Goal: Task Accomplishment & Management: Use online tool/utility

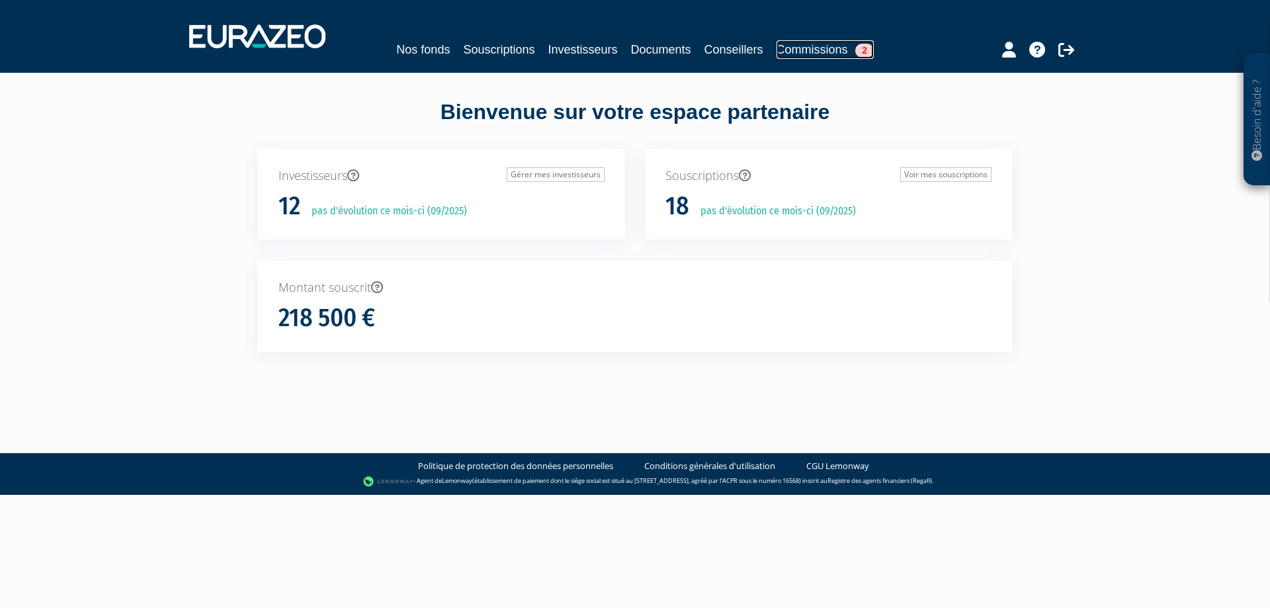
click at [824, 46] on link "Commissions 2" at bounding box center [825, 49] width 97 height 19
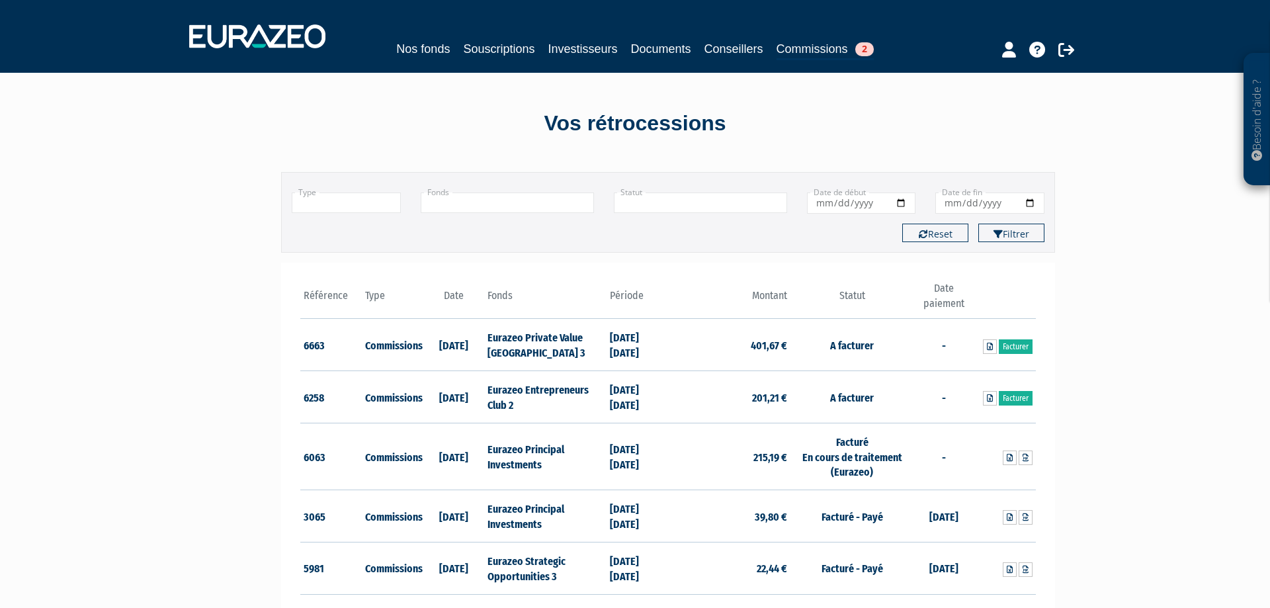
scroll to position [67, 0]
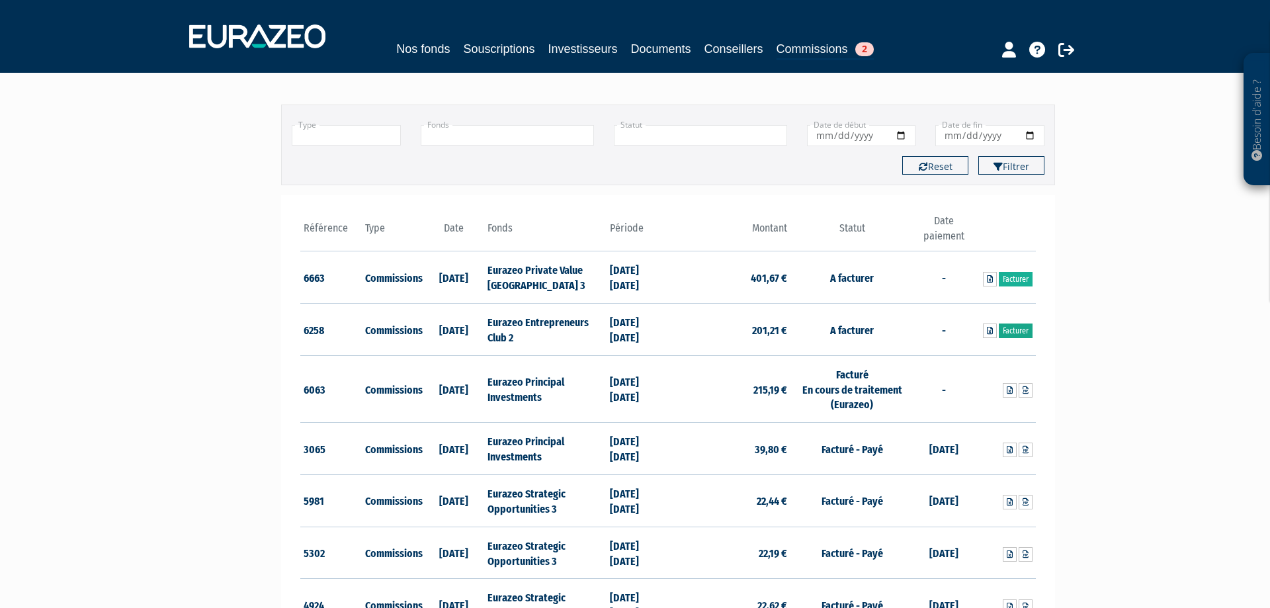
click at [1019, 331] on link "Facturer" at bounding box center [1016, 330] width 34 height 15
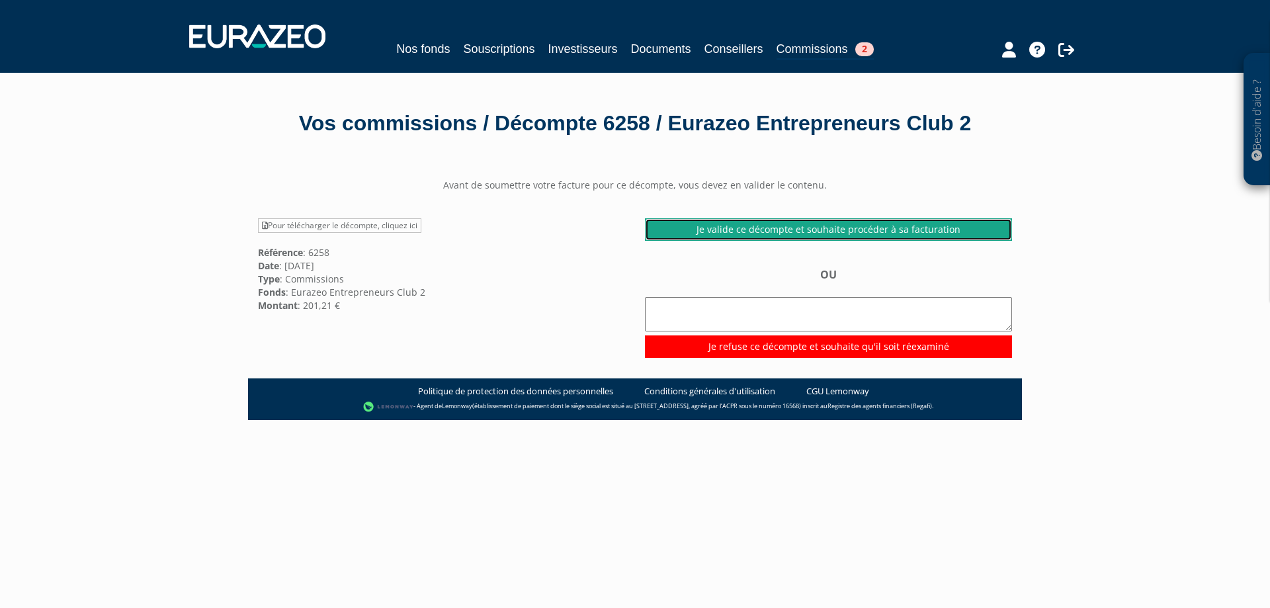
click at [771, 241] on link "Je valide ce décompte et souhaite procéder à sa facturation" at bounding box center [828, 229] width 367 height 22
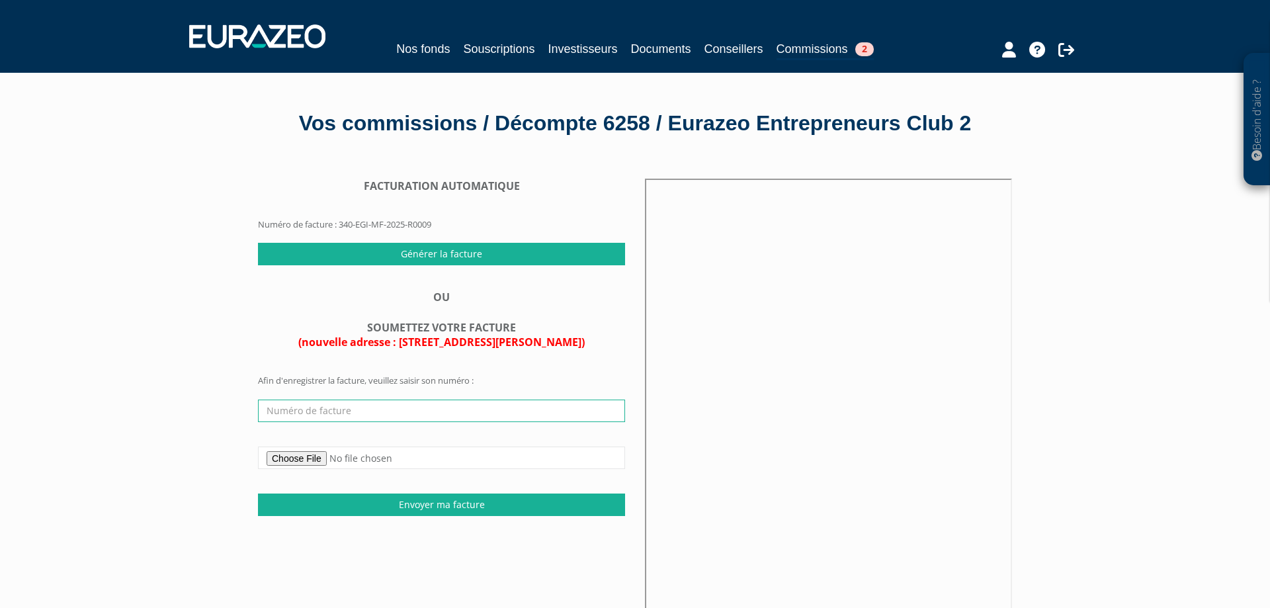
click at [364, 422] on input "text" at bounding box center [441, 411] width 367 height 22
type input "20250911"
drag, startPoint x: 337, startPoint y: 444, endPoint x: 228, endPoint y: 406, distance: 115.7
click at [258, 422] on input "20250911" at bounding box center [441, 411] width 367 height 22
drag, startPoint x: 326, startPoint y: 326, endPoint x: 370, endPoint y: 317, distance: 45.3
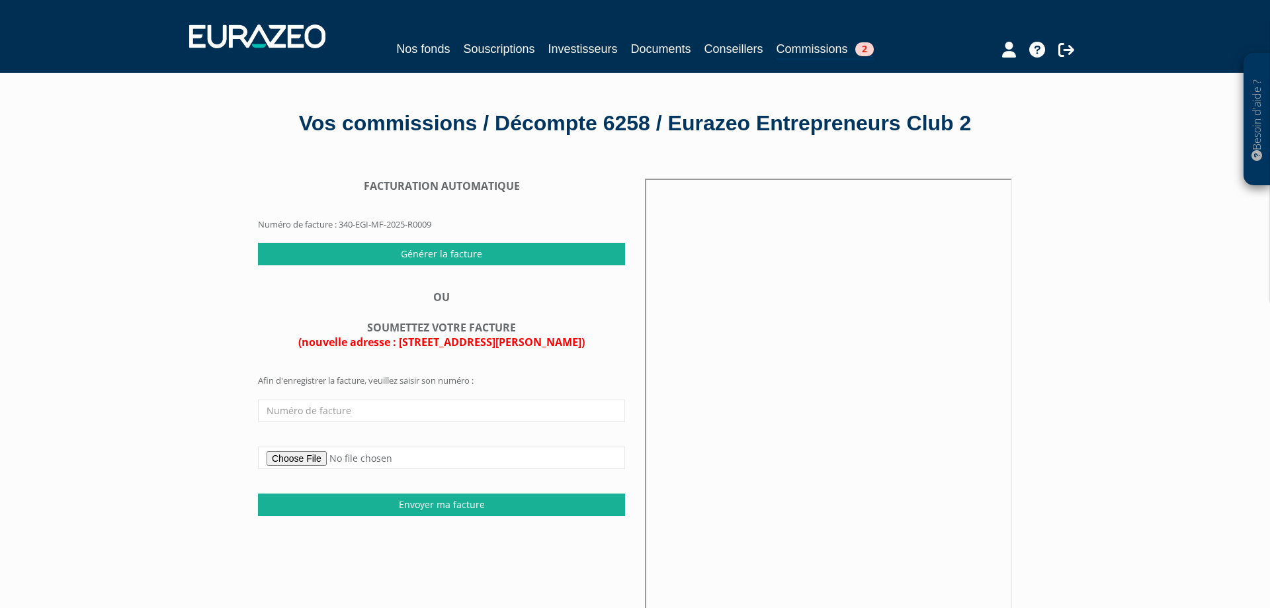
click at [331, 323] on div "OU SOUMETTEZ VOTRE FACTURE (nouvelle adresse : 66 rue Pierre Charron, 75008 Par…" at bounding box center [441, 320] width 367 height 60
click at [439, 265] on input "Générer la facture" at bounding box center [441, 254] width 367 height 22
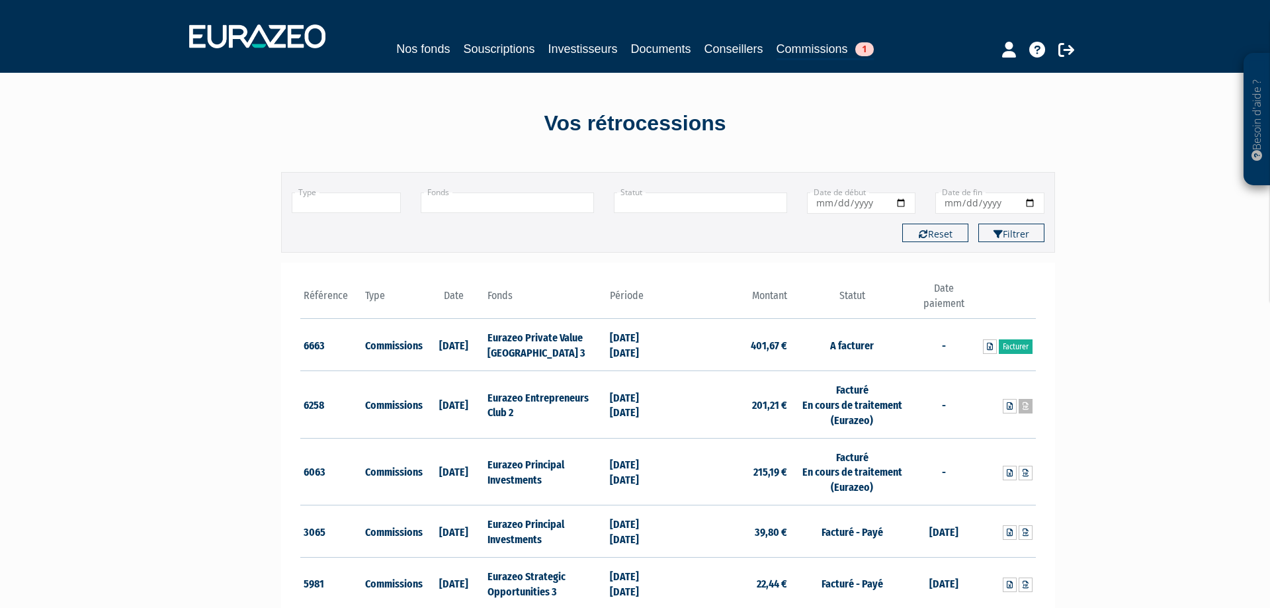
click at [1025, 409] on icon at bounding box center [1026, 406] width 6 height 8
click at [1010, 349] on link "Facturer" at bounding box center [1016, 346] width 34 height 15
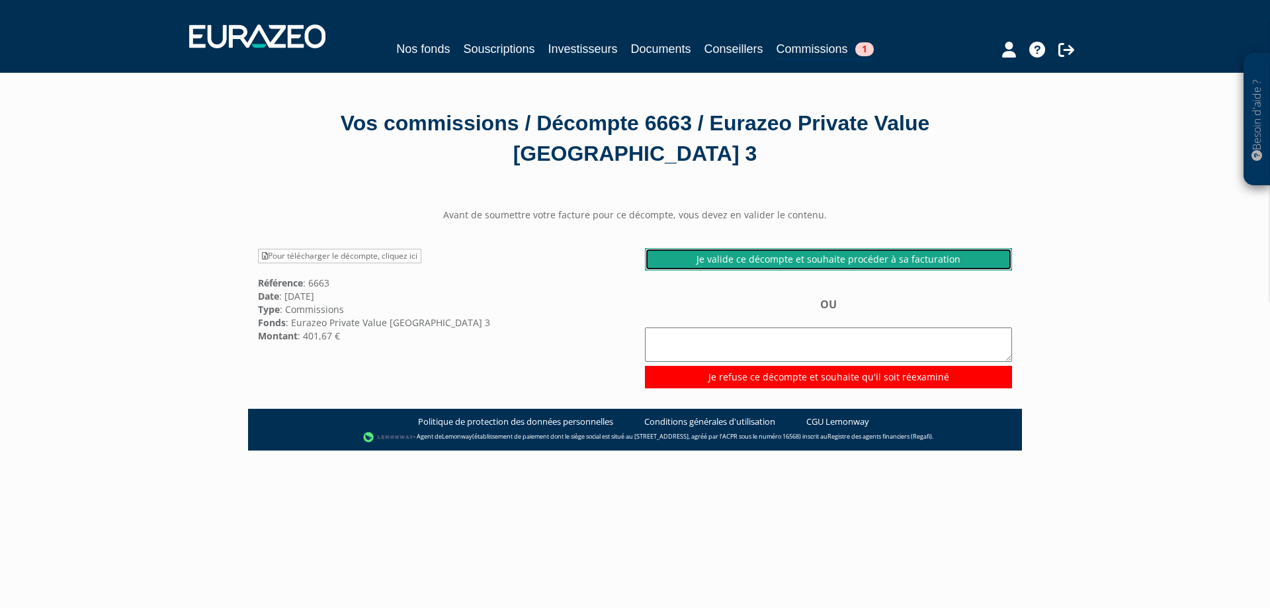
click at [845, 260] on link "Je valide ce décompte et souhaite procéder à sa facturation" at bounding box center [828, 259] width 367 height 22
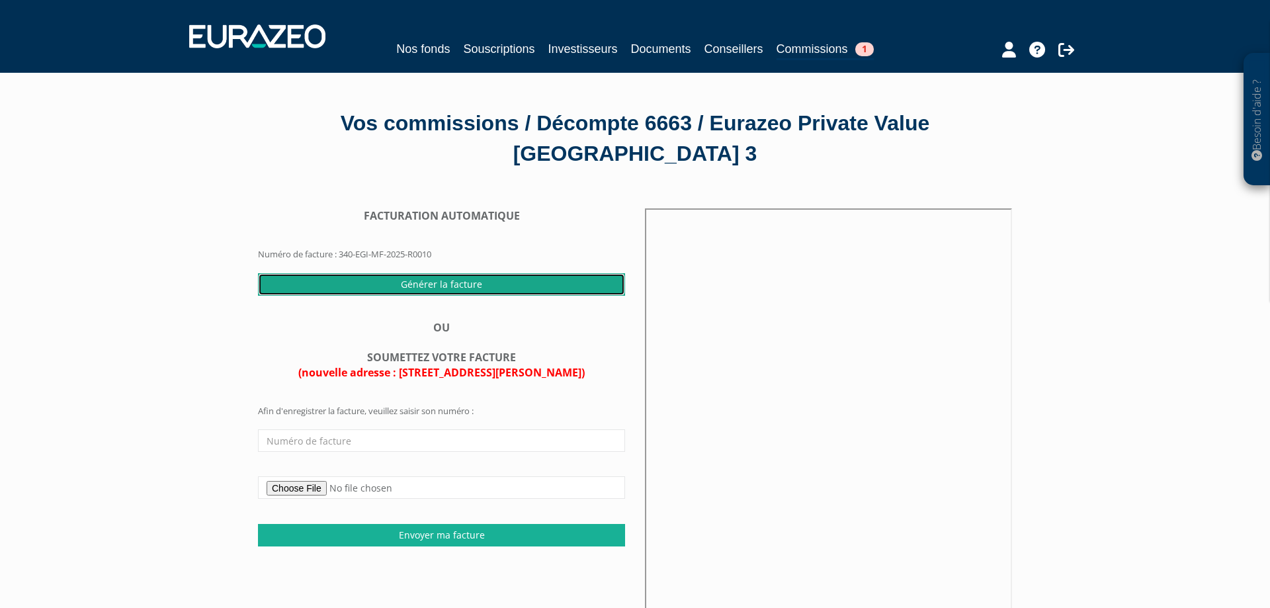
click at [449, 290] on input "Générer la facture" at bounding box center [441, 284] width 367 height 22
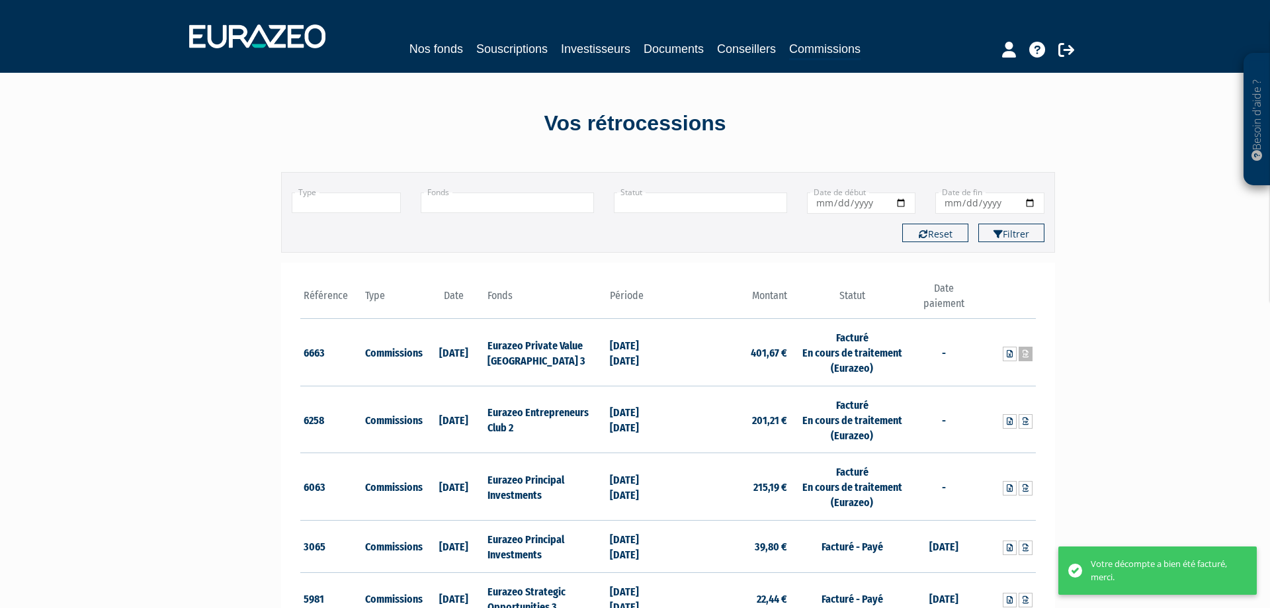
click at [1029, 358] on link at bounding box center [1026, 354] width 14 height 15
